Goal: Task Accomplishment & Management: Use online tool/utility

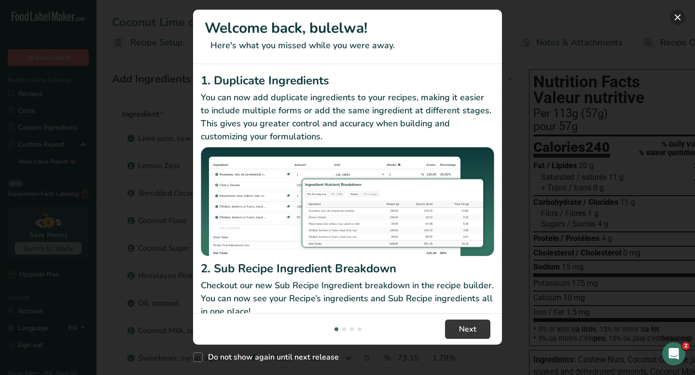
click at [678, 18] on button "New Features" at bounding box center [676, 17] width 15 height 15
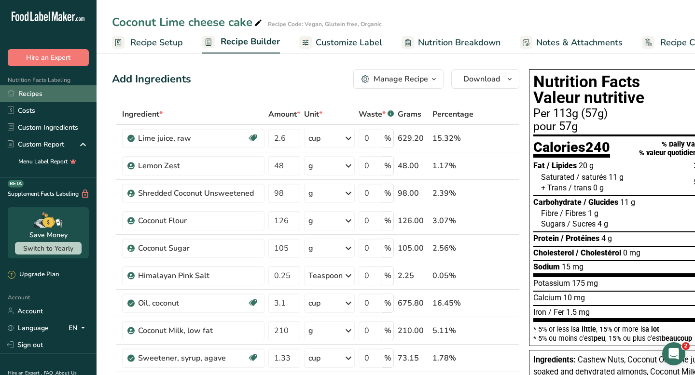
click at [31, 94] on link "Recipes" at bounding box center [48, 93] width 96 height 17
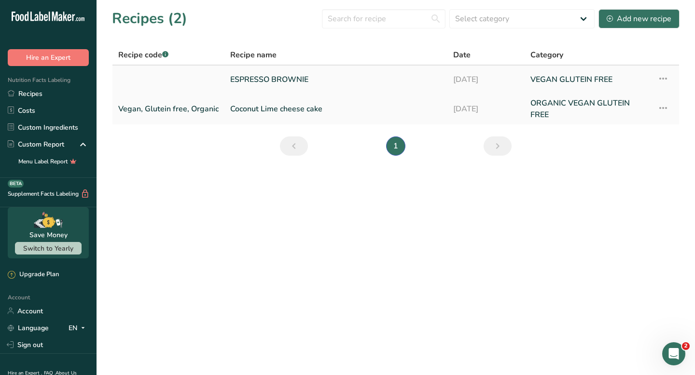
click at [258, 83] on link "ESPRESSO BROWNIE" at bounding box center [335, 79] width 211 height 20
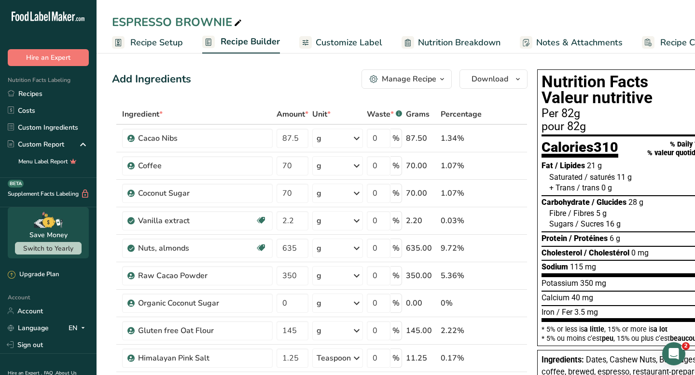
click at [168, 47] on span "Recipe Setup" at bounding box center [156, 42] width 53 height 13
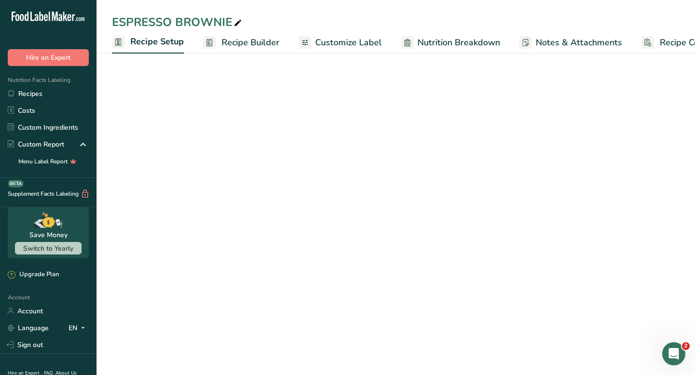
scroll to position [0, 3]
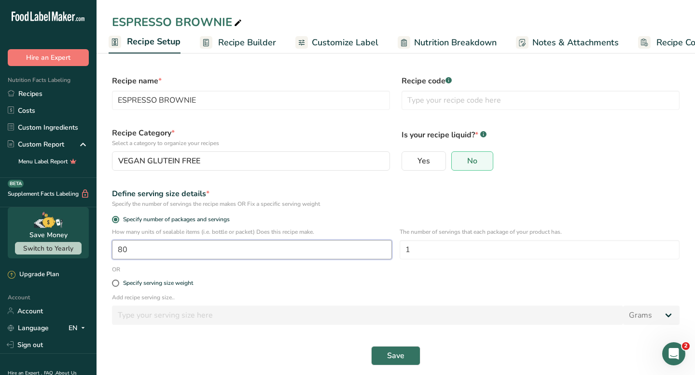
click at [122, 249] on input "80" at bounding box center [252, 249] width 280 height 19
type input "70"
click at [451, 246] on input "1" at bounding box center [539, 249] width 280 height 19
click at [399, 357] on span "Save" at bounding box center [395, 356] width 17 height 12
